Goal: Task Accomplishment & Management: Use online tool/utility

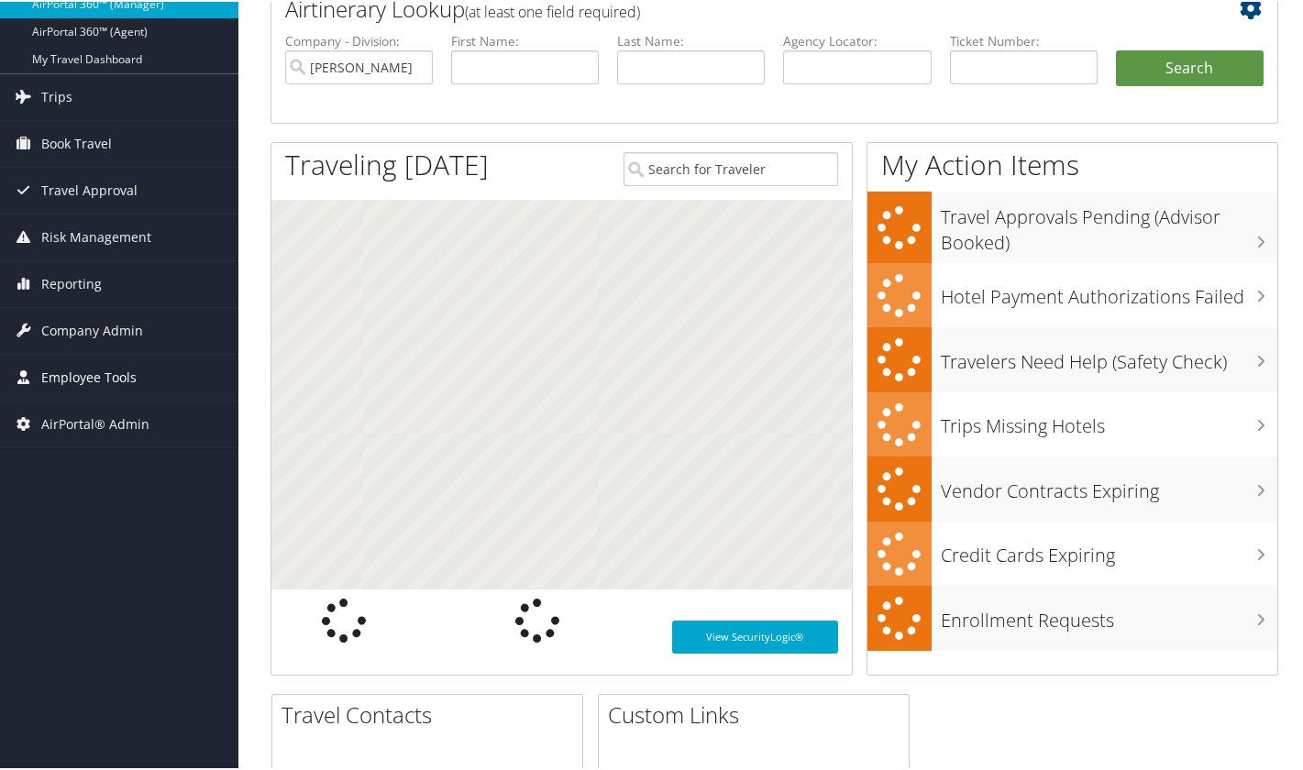
click at [83, 380] on span "Employee Tools" at bounding box center [88, 376] width 95 height 46
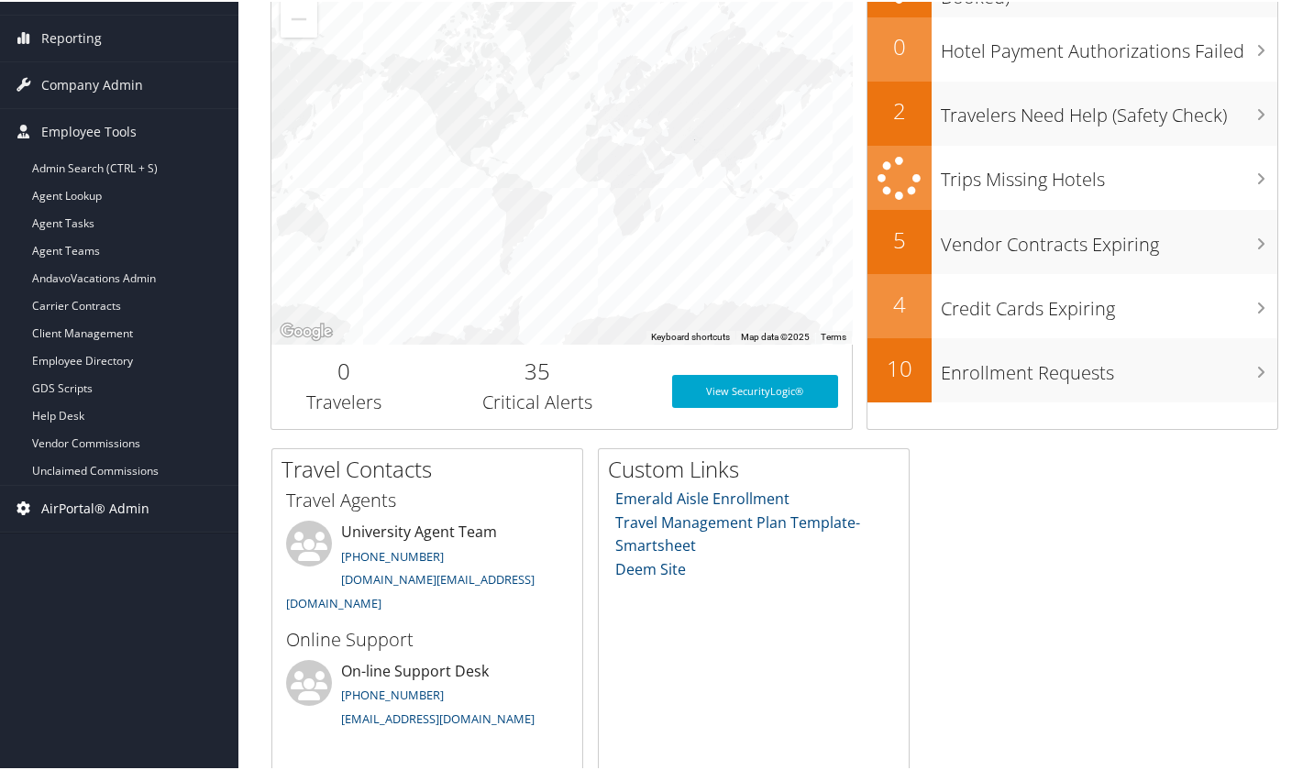
scroll to position [427, 0]
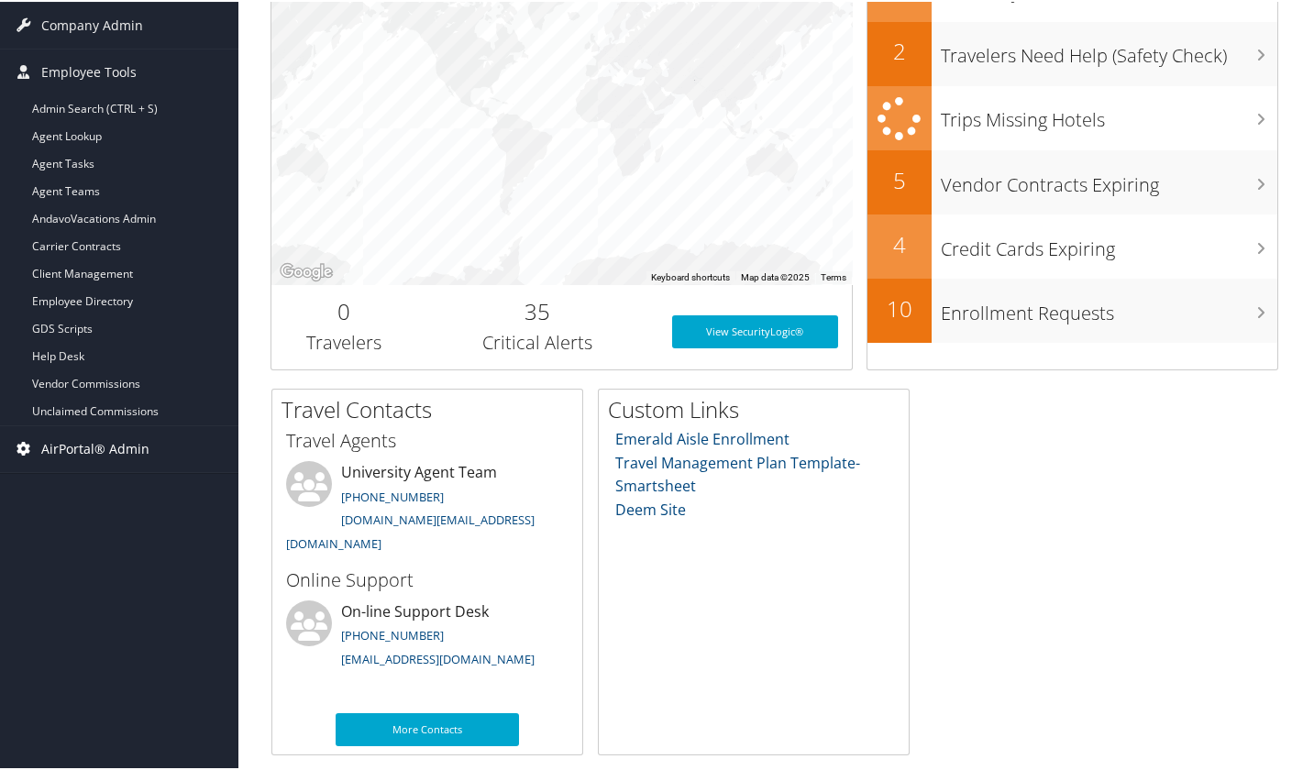
click at [96, 443] on span "AirPortal® Admin" at bounding box center [95, 447] width 108 height 46
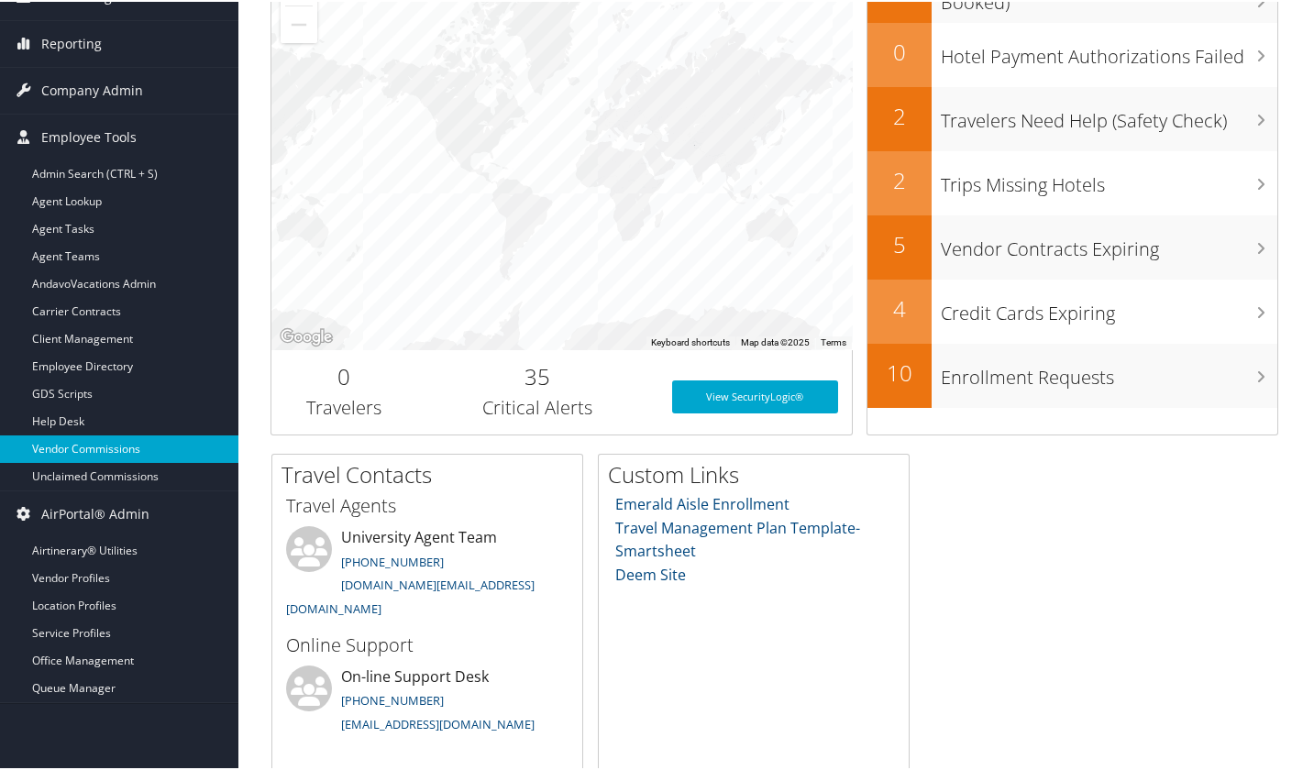
scroll to position [305, 0]
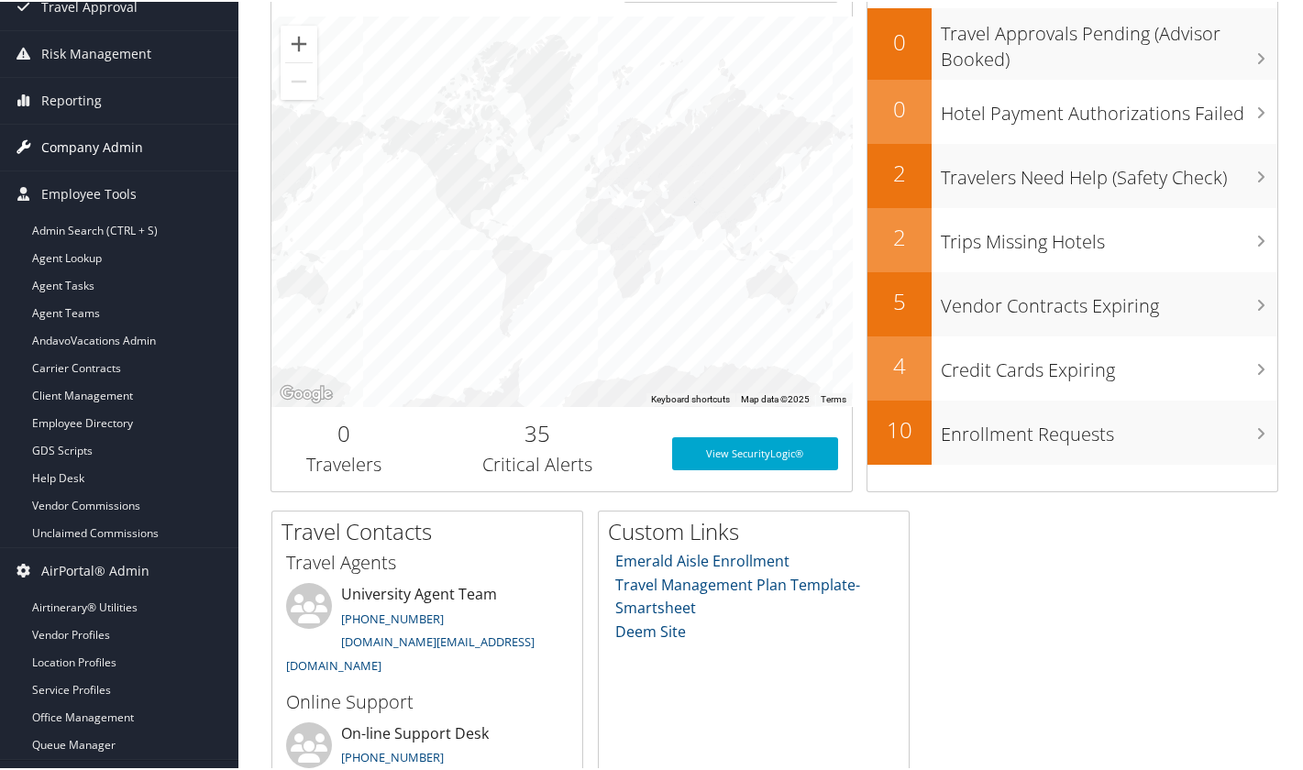
click at [82, 156] on span "Company Admin" at bounding box center [92, 146] width 102 height 46
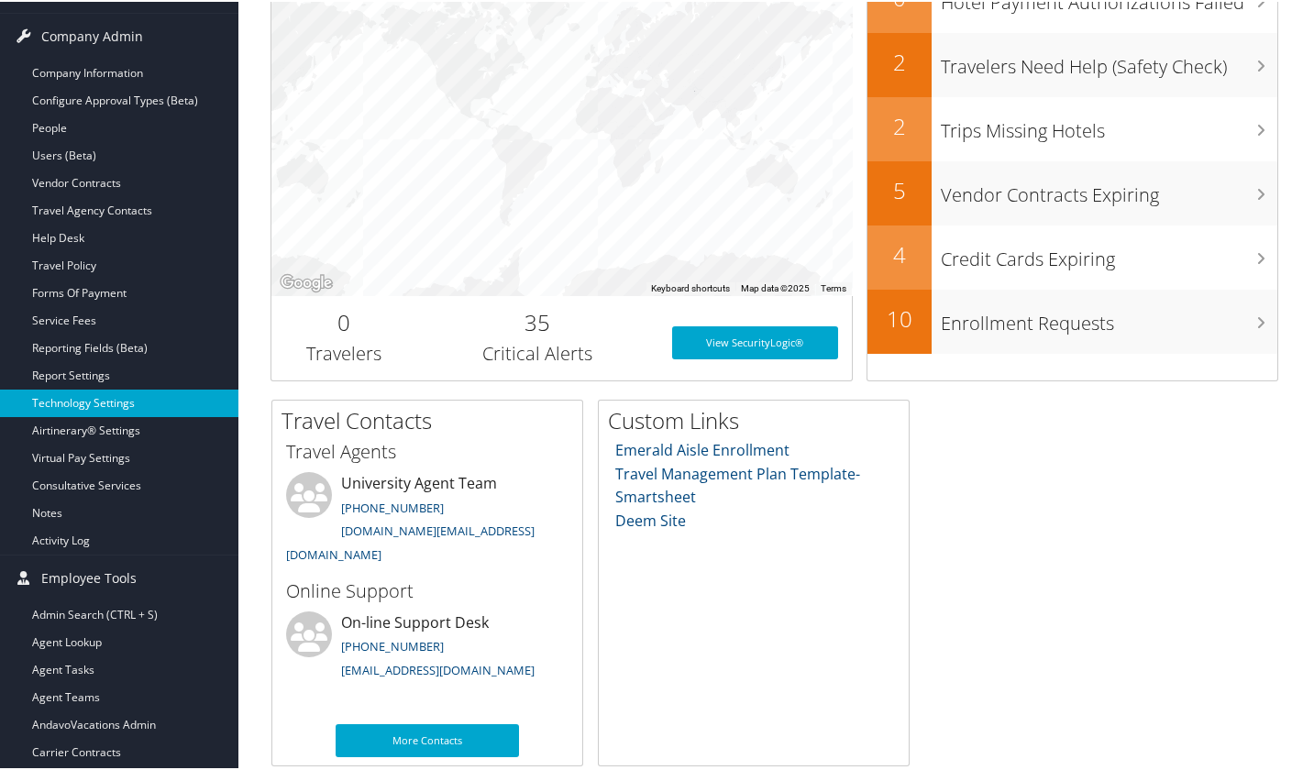
scroll to position [788, 0]
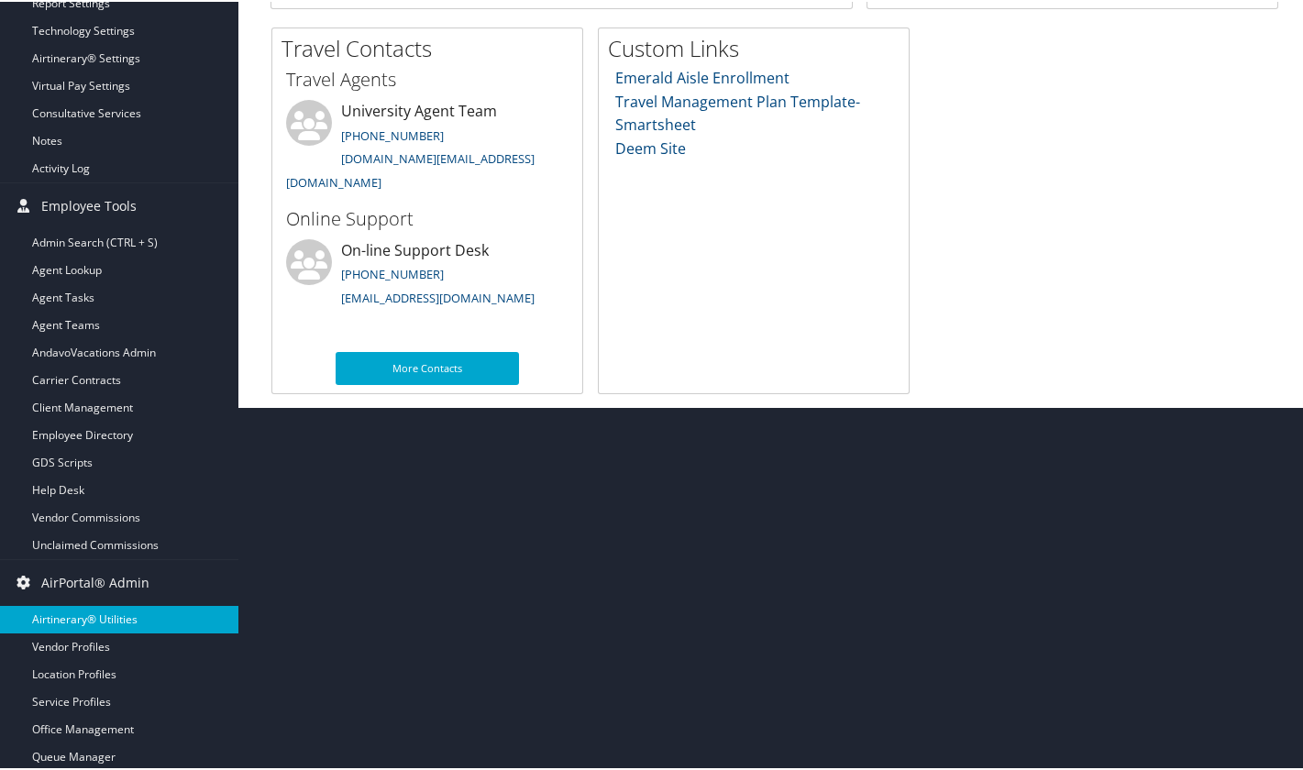
click at [75, 622] on link "Airtinerary® Utilities" at bounding box center [119, 618] width 238 height 28
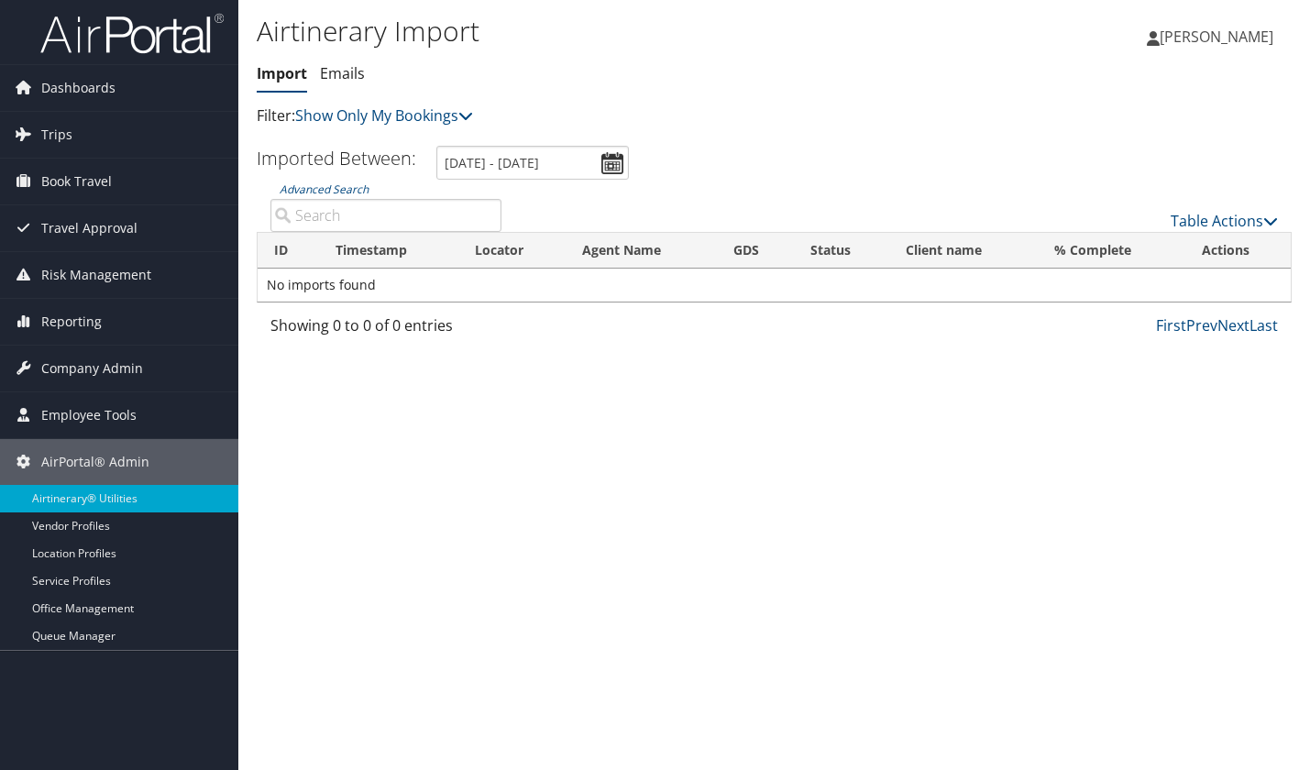
click at [1193, 38] on span "[PERSON_NAME]" at bounding box center [1217, 37] width 114 height 20
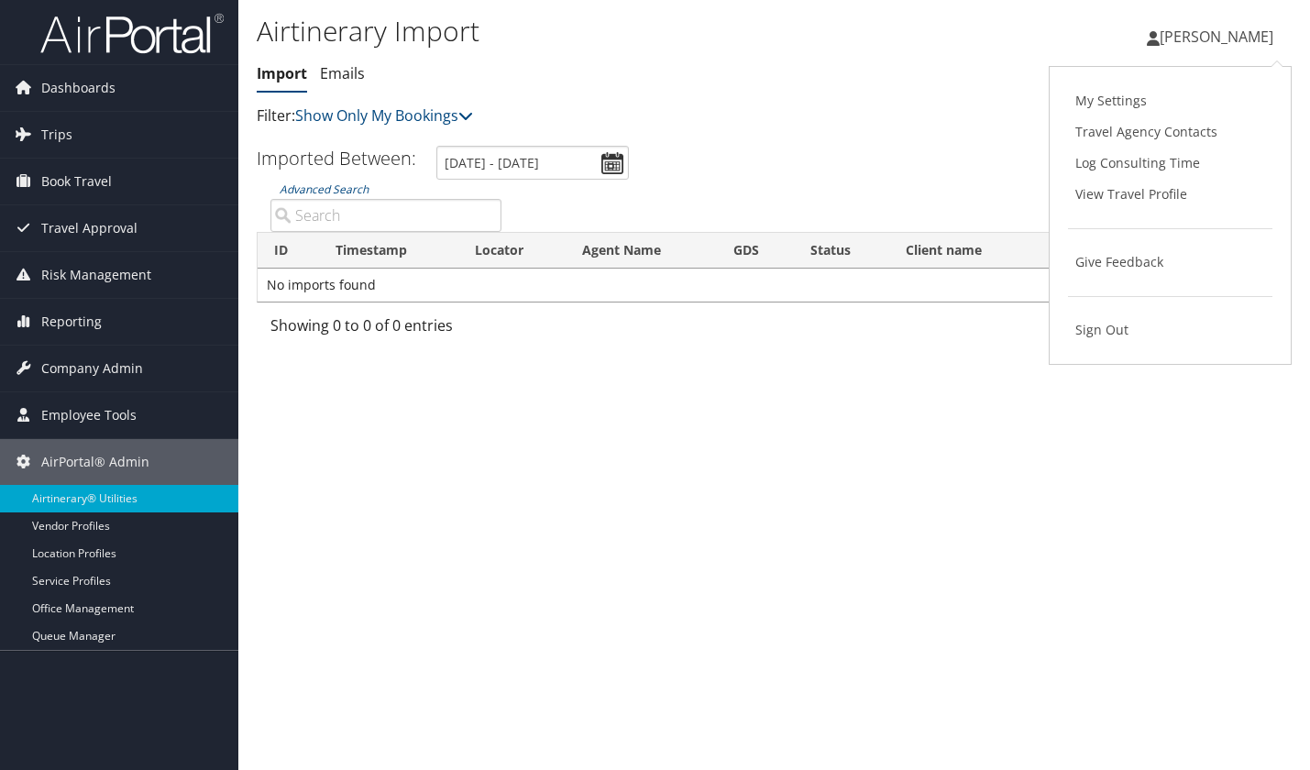
click at [900, 83] on ul "Import Emails" at bounding box center [602, 74] width 690 height 33
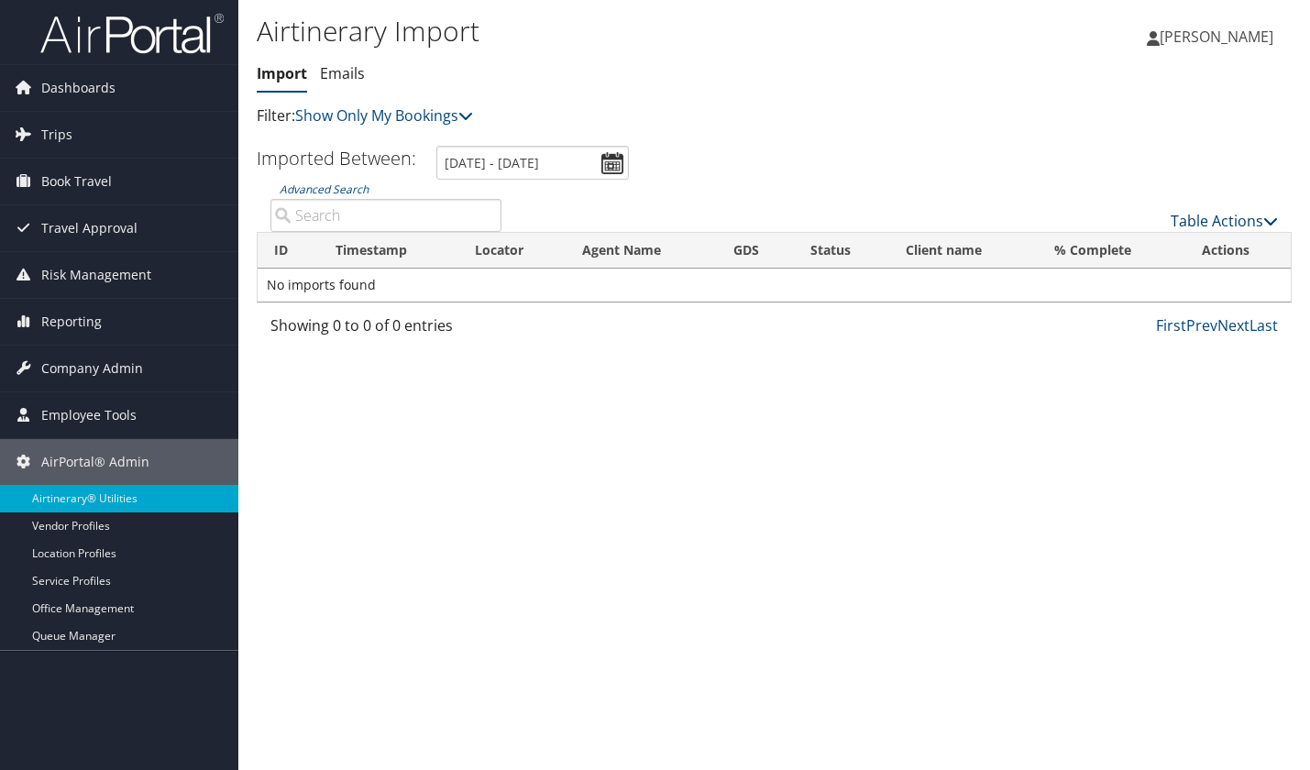
click at [1232, 224] on link "Table Actions" at bounding box center [1224, 221] width 107 height 20
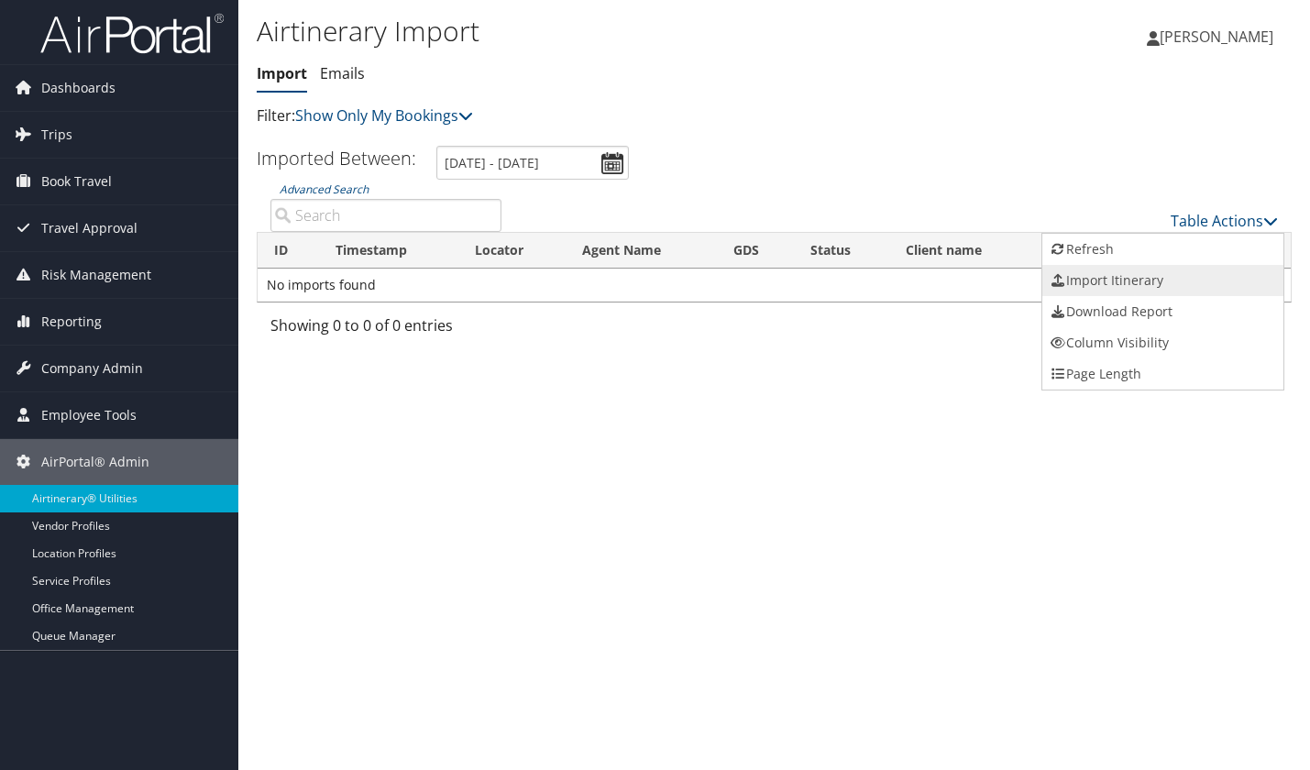
click at [1103, 277] on link "Import Itinerary" at bounding box center [1162, 280] width 241 height 31
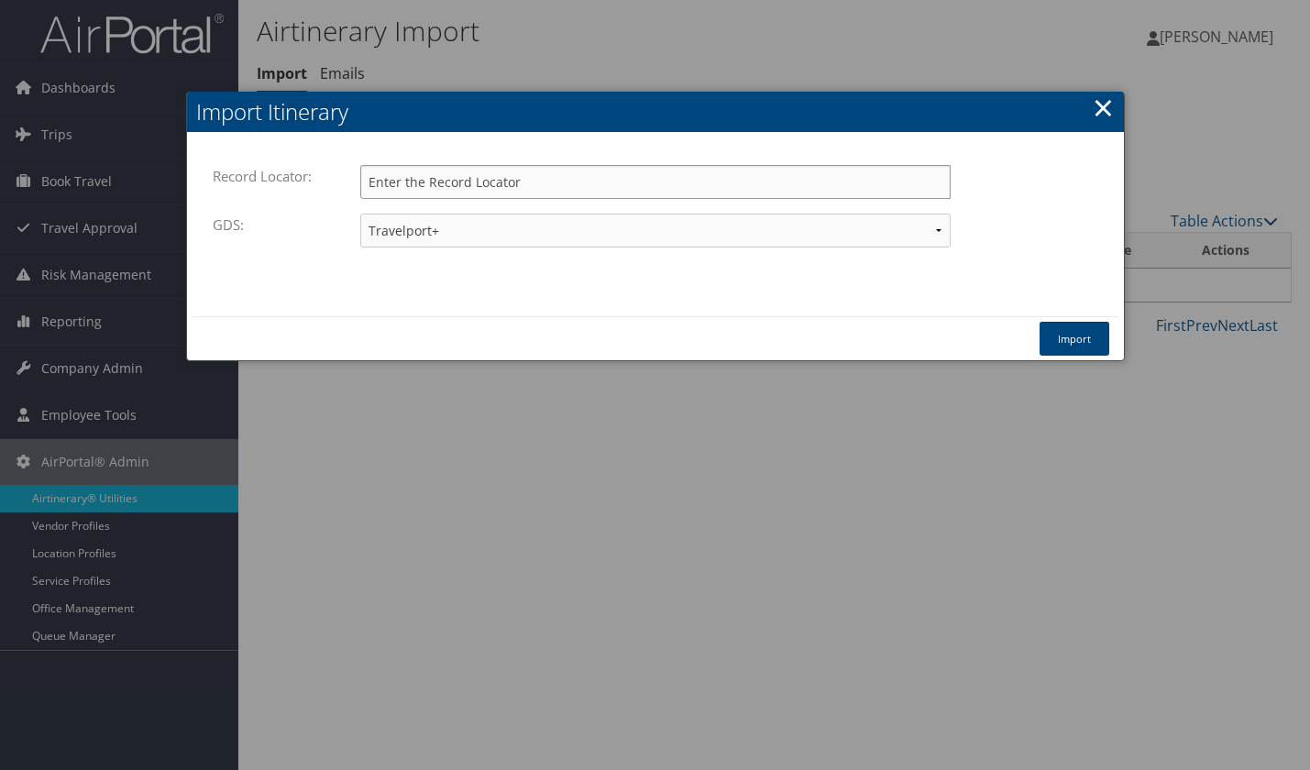
click at [421, 189] on input "Record Locator:" at bounding box center [655, 182] width 590 height 34
paste input "D99TJ3"
type input "D99TJ3"
click at [1074, 342] on button "Import" at bounding box center [1075, 339] width 70 height 34
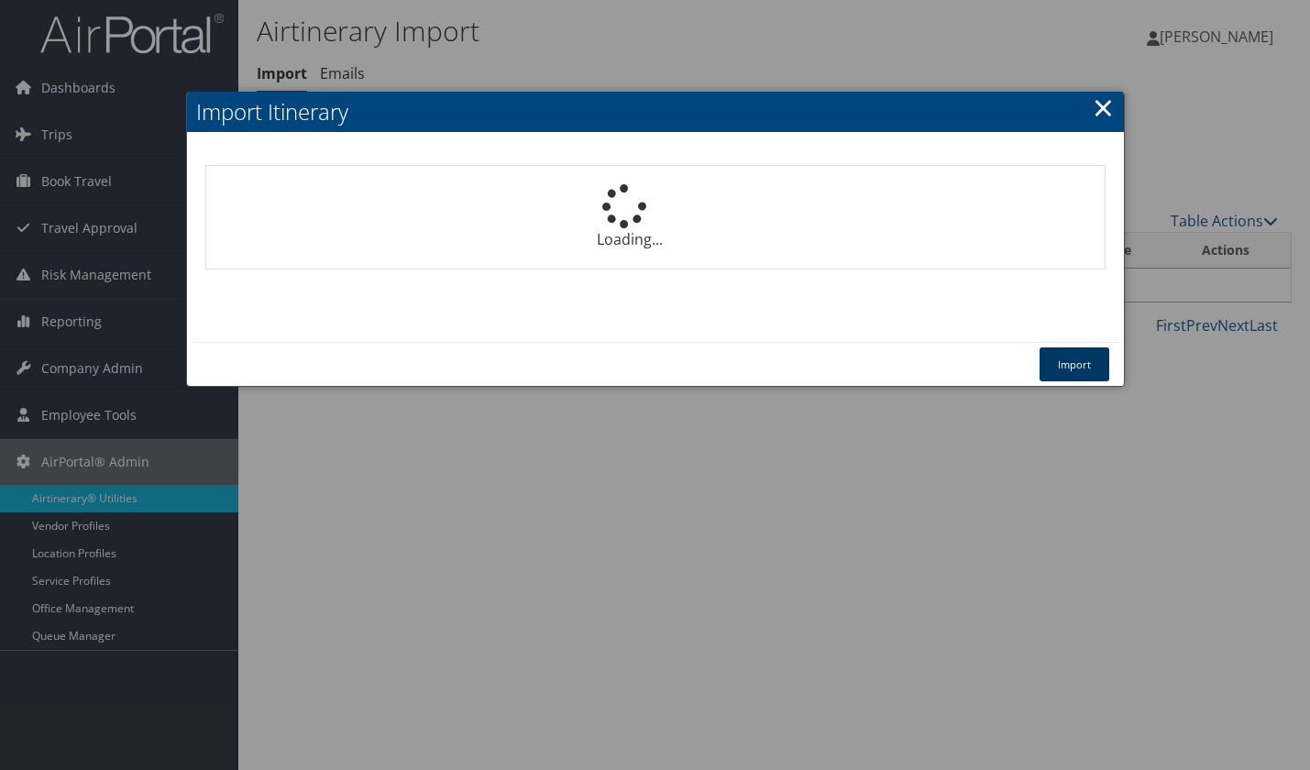
select select "1P"
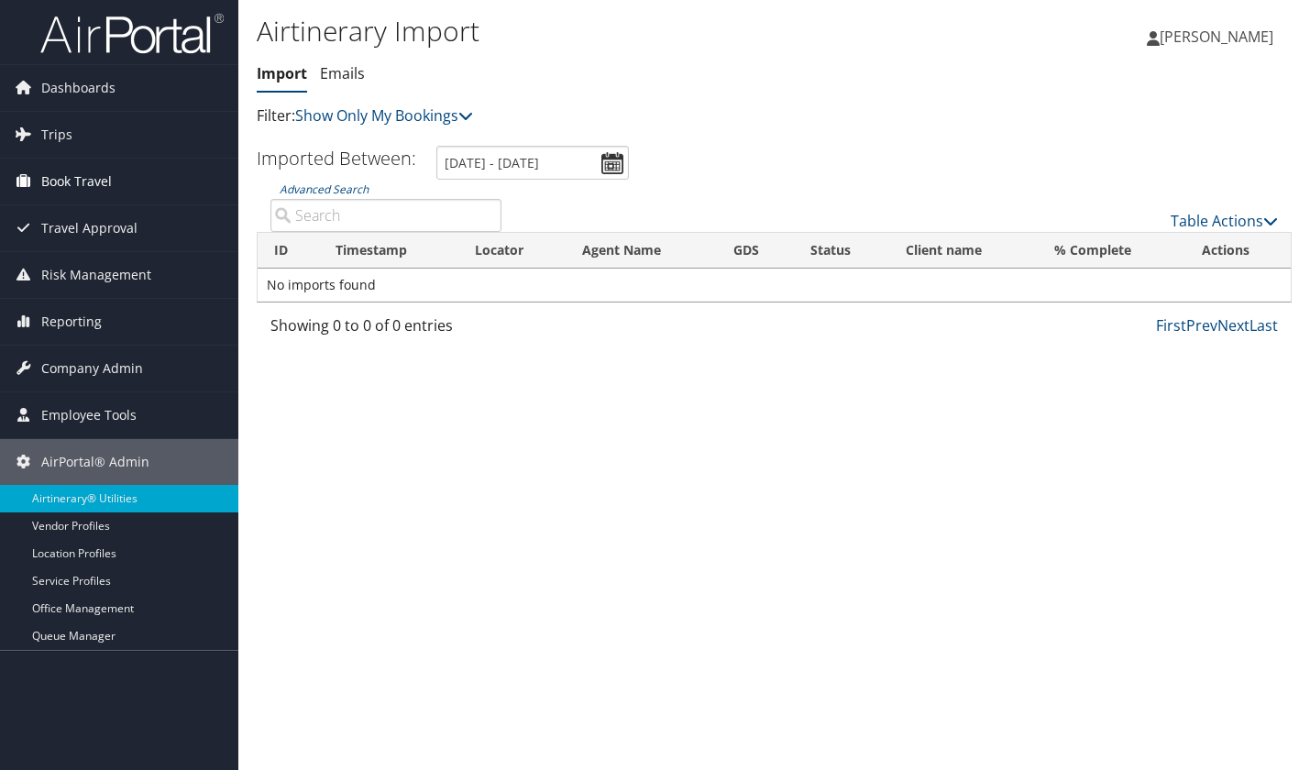
click at [68, 177] on span "Book Travel" at bounding box center [76, 182] width 71 height 46
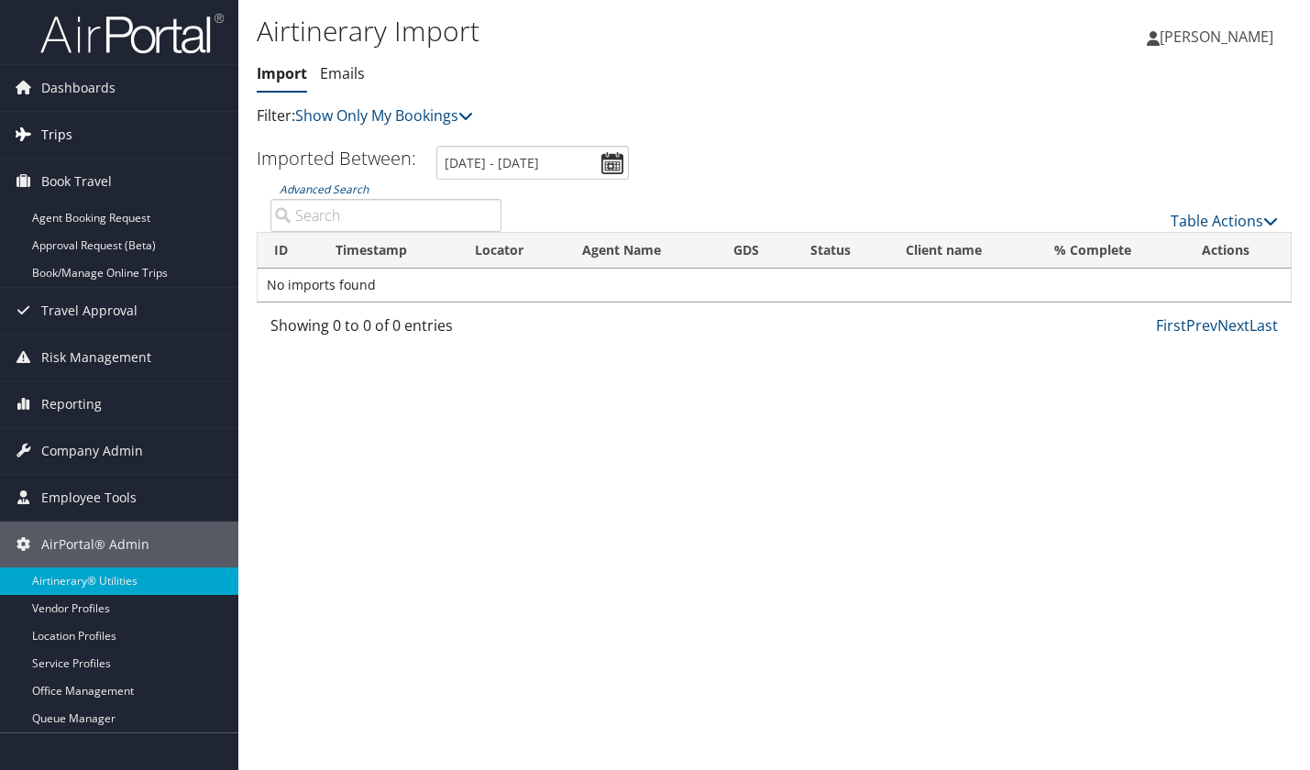
click at [61, 140] on span "Trips" at bounding box center [56, 135] width 31 height 46
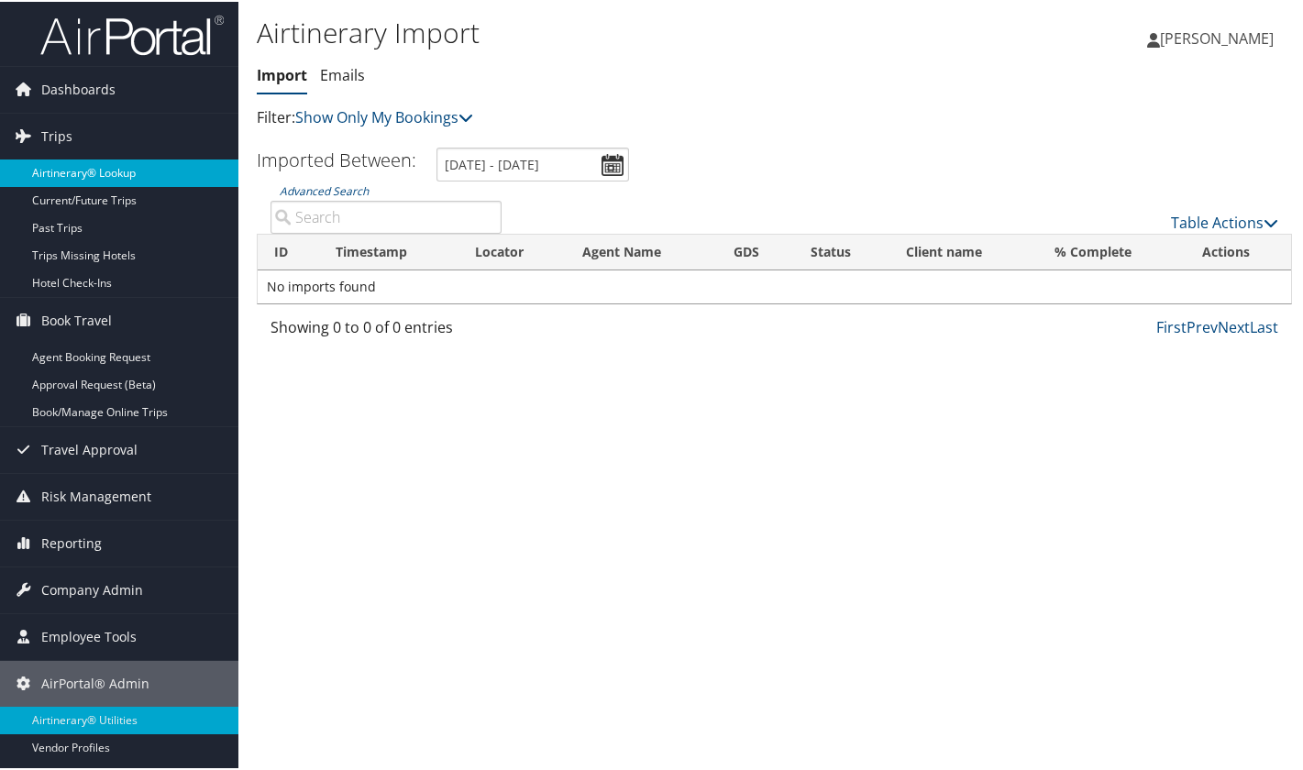
click at [64, 164] on link "Airtinerary® Lookup" at bounding box center [119, 172] width 238 height 28
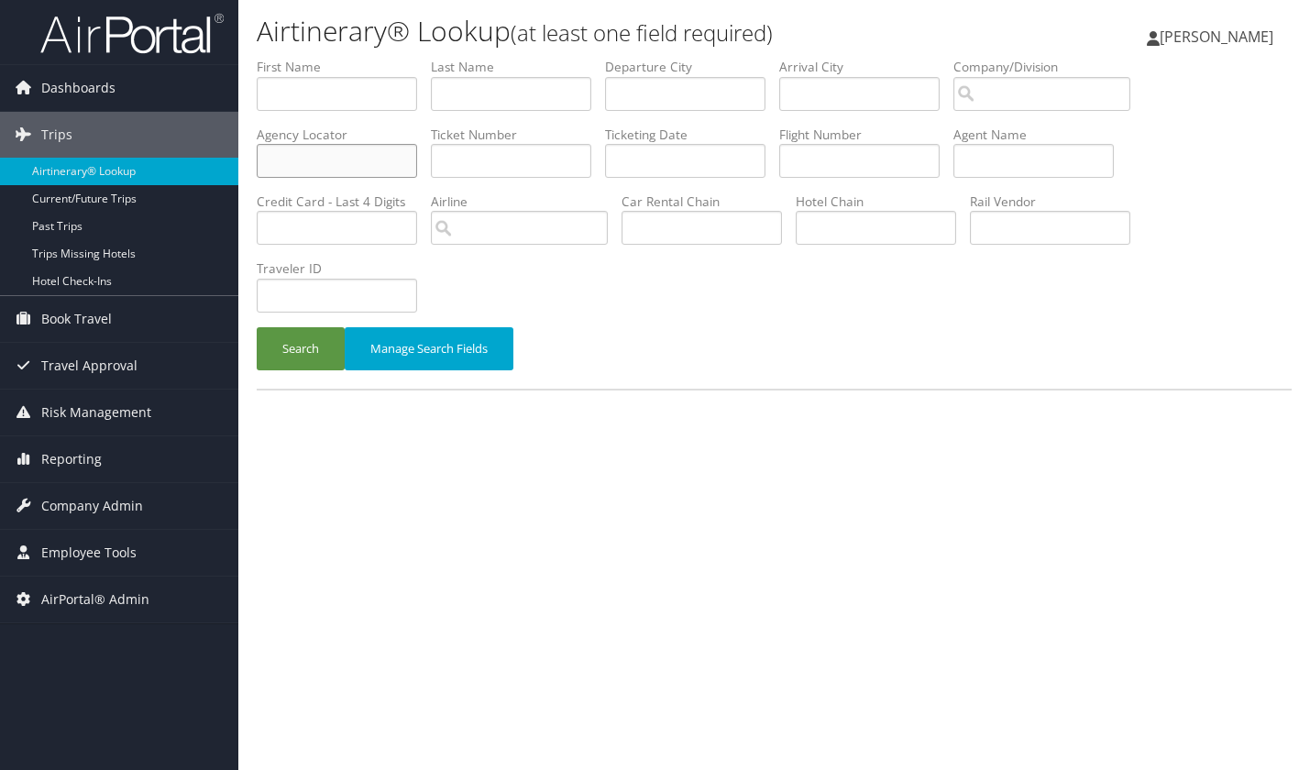
click at [293, 164] on input "text" at bounding box center [337, 161] width 160 height 34
paste input "D99TJ3"
type input "D99TJ3"
click at [289, 349] on button "Search" at bounding box center [301, 348] width 88 height 43
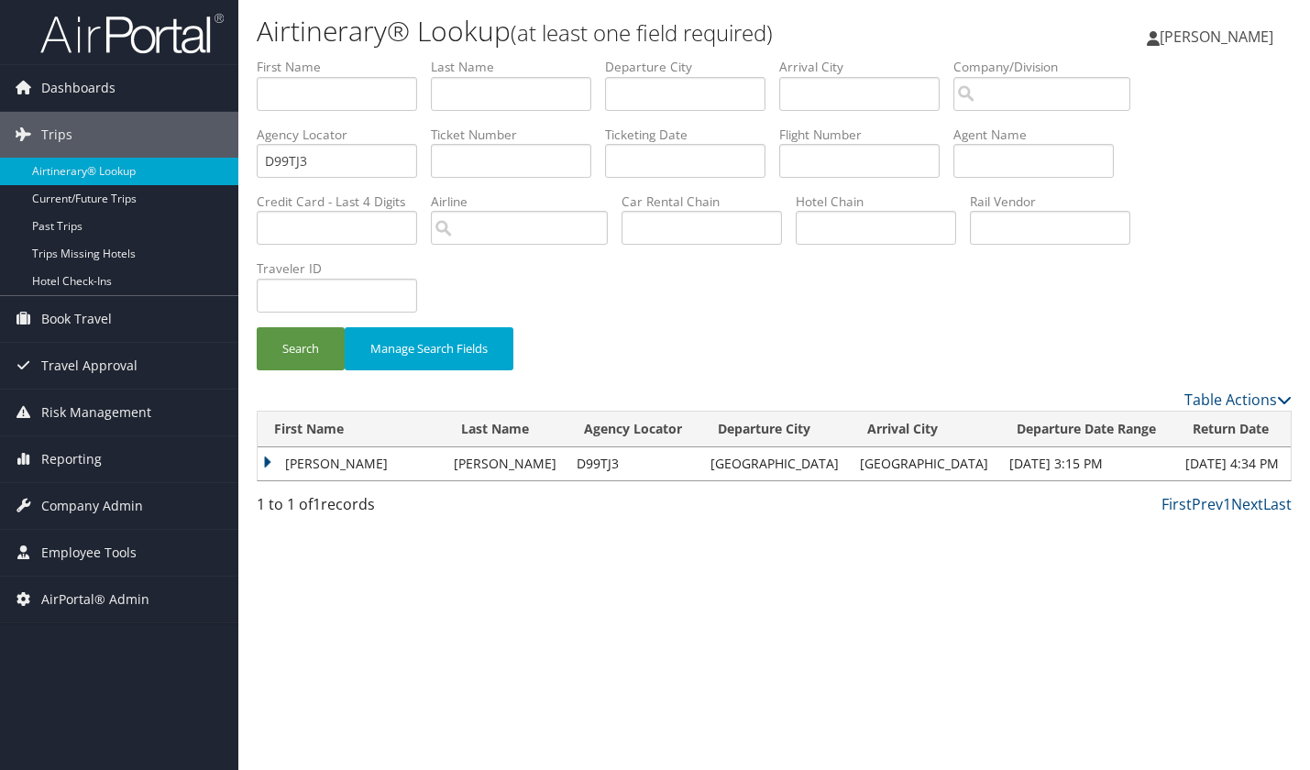
click at [271, 462] on td "CHRISTINA MARIA ANTOINETTE" at bounding box center [351, 463] width 187 height 33
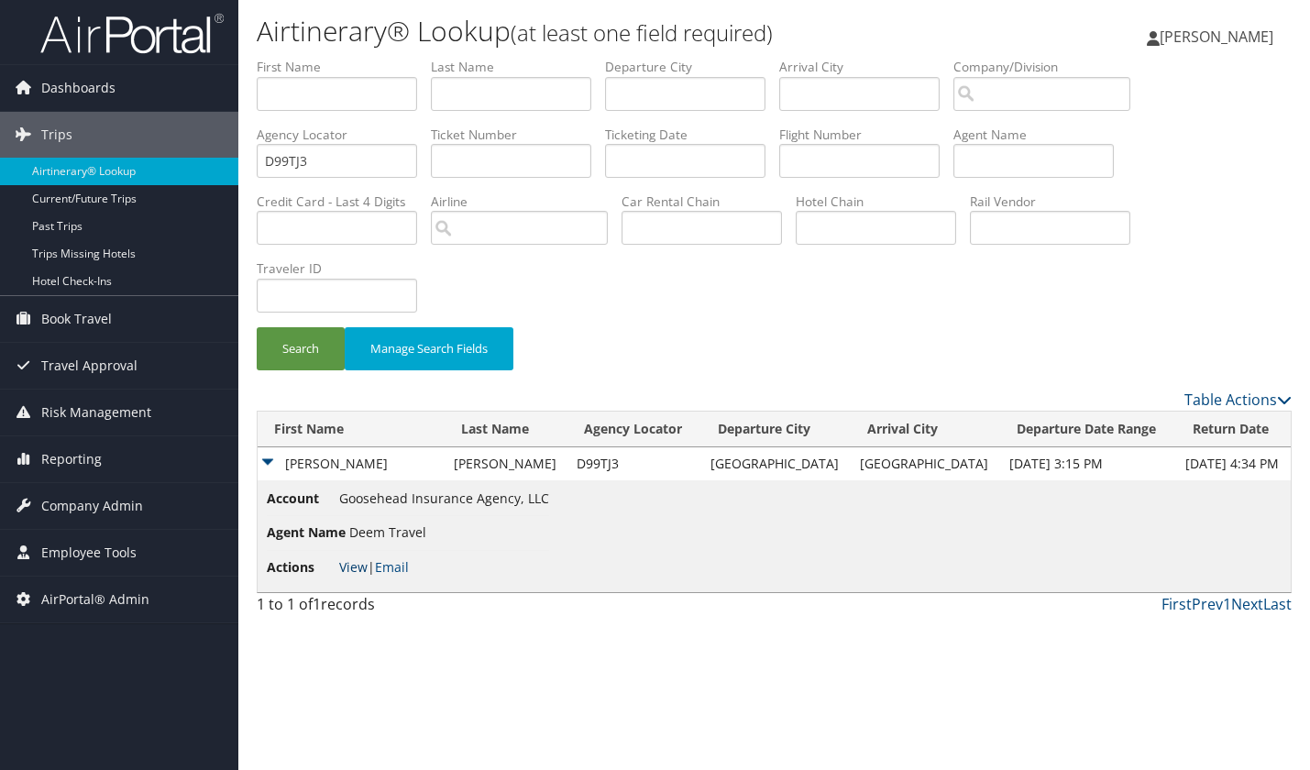
click at [357, 571] on link "View" at bounding box center [353, 566] width 28 height 17
